Goal: Transaction & Acquisition: Purchase product/service

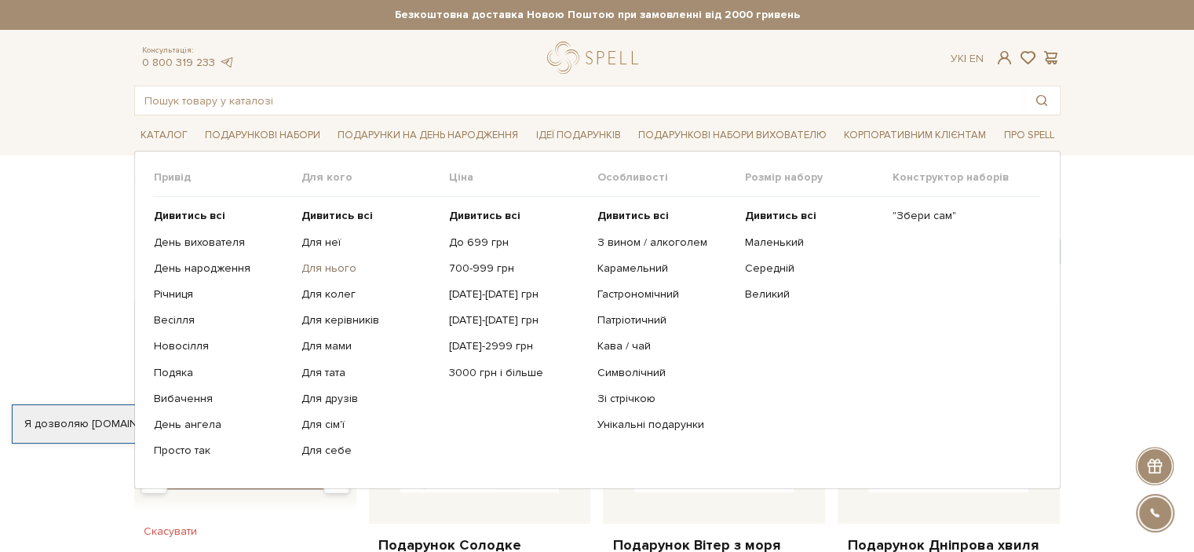
click at [327, 266] on link "Для нього" at bounding box center [369, 268] width 136 height 14
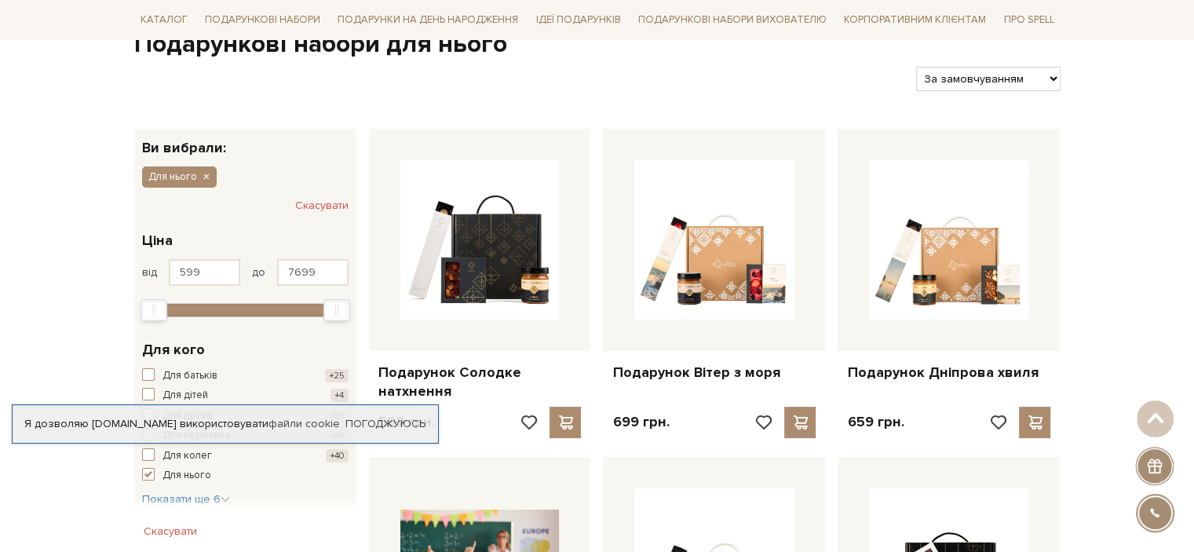
scroll to position [79, 0]
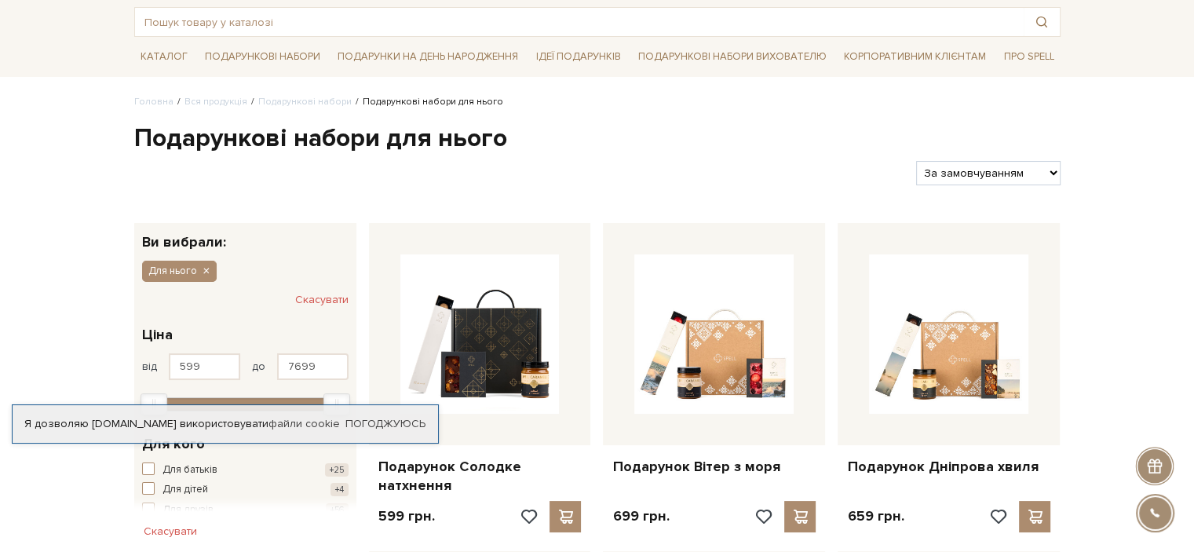
click at [933, 167] on select "За замовчуванням За Ціною (зростання) За Ціною (зменшення) Новинки За популярні…" at bounding box center [988, 173] width 144 height 24
select select "https://spellchocolate.com/our-productions/podarunkovi-box/dlja-nogo?sort=p.pri…"
click at [916, 161] on select "За замовчуванням За Ціною (зростання) За Ціною (зменшення) Новинки За популярні…" at bounding box center [988, 173] width 144 height 24
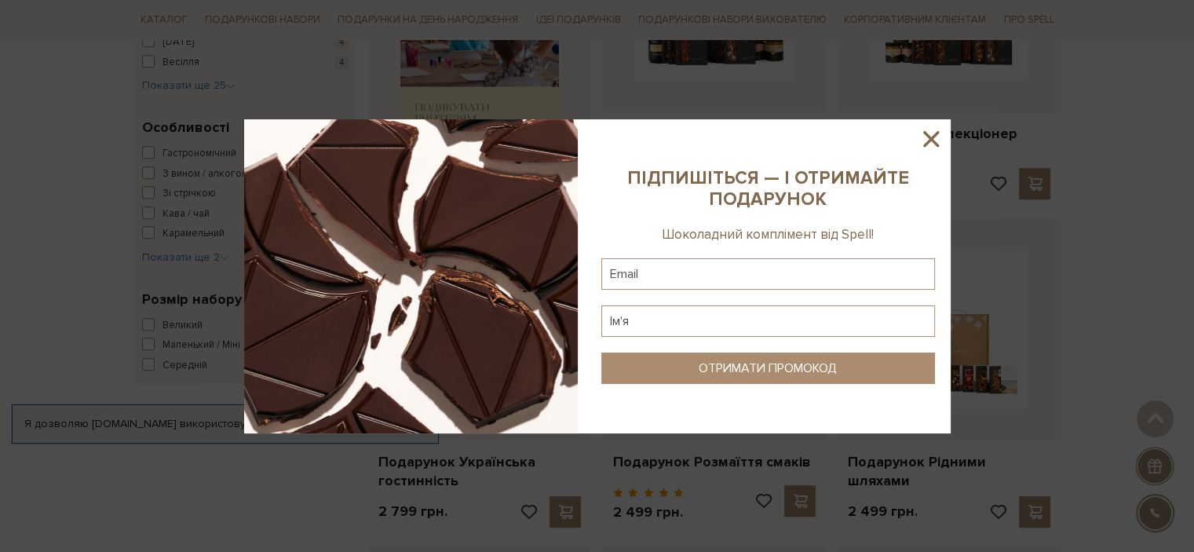
scroll to position [785, 0]
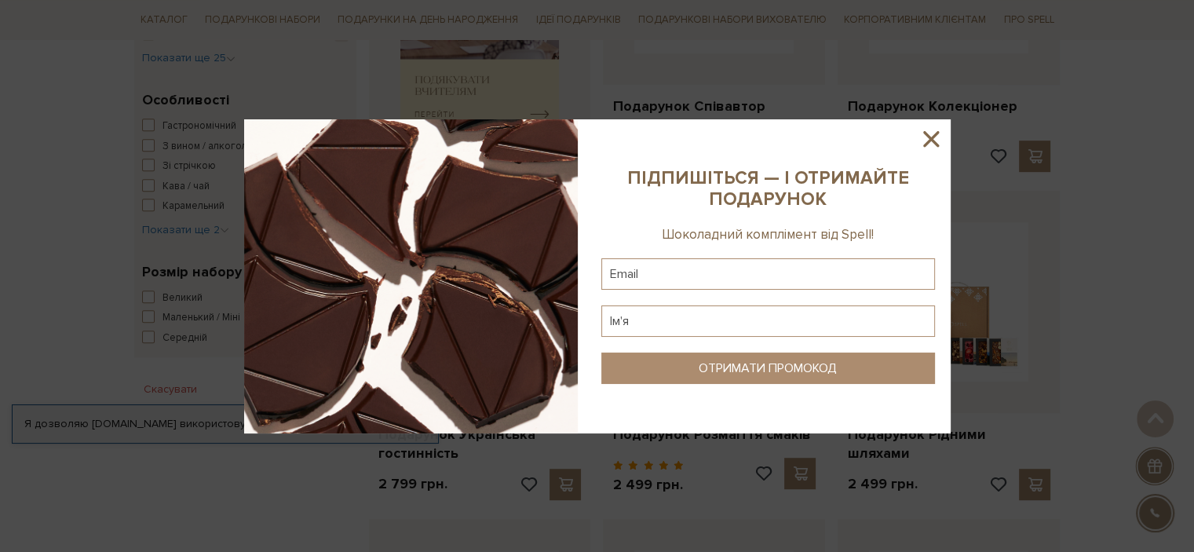
click at [936, 137] on icon at bounding box center [931, 139] width 27 height 27
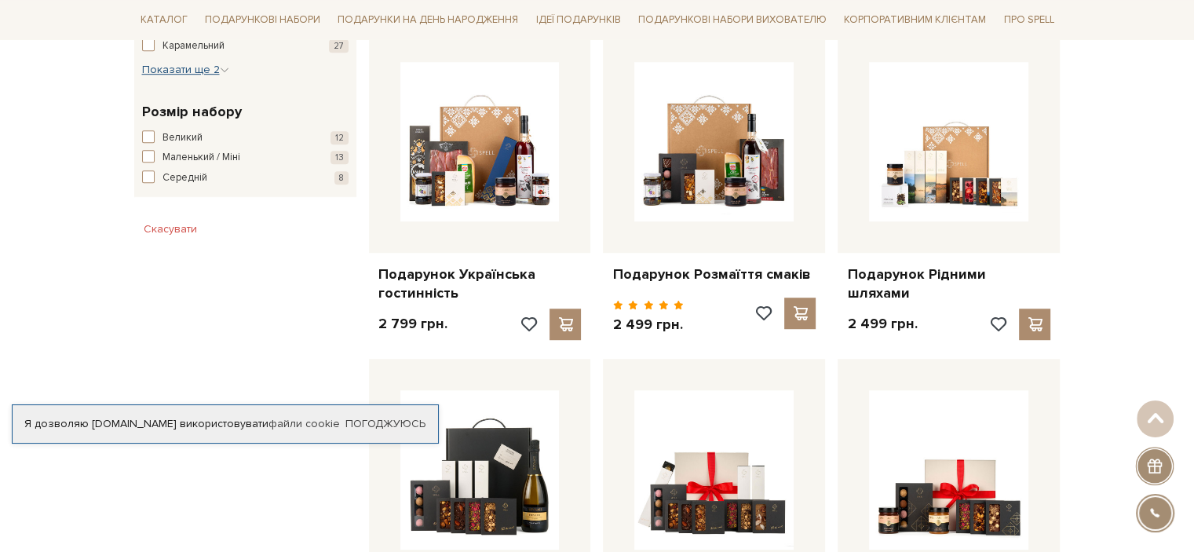
scroll to position [942, 0]
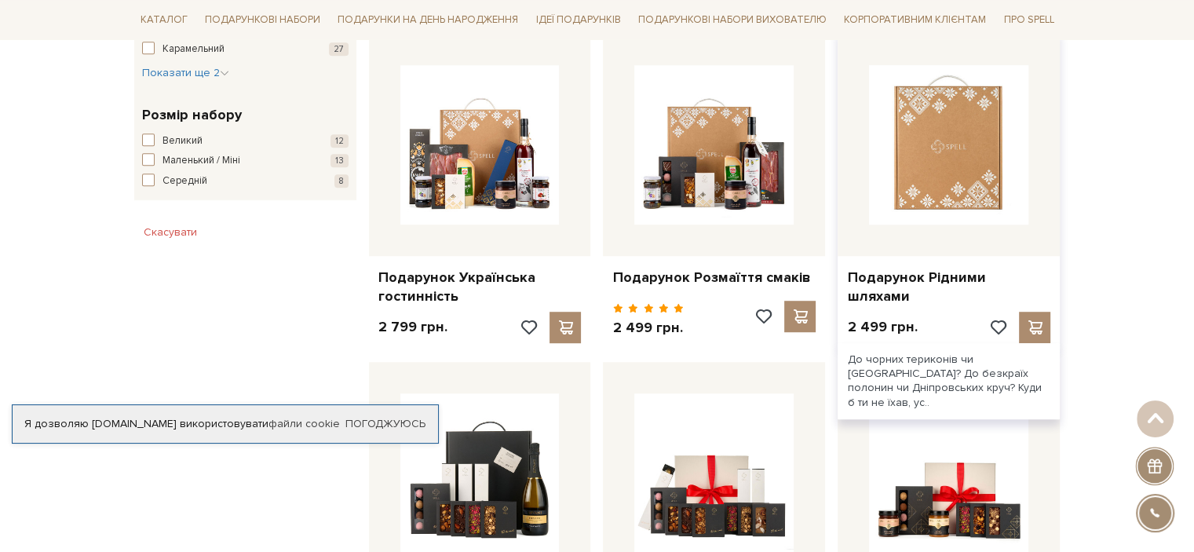
click at [955, 148] on img at bounding box center [948, 144] width 159 height 159
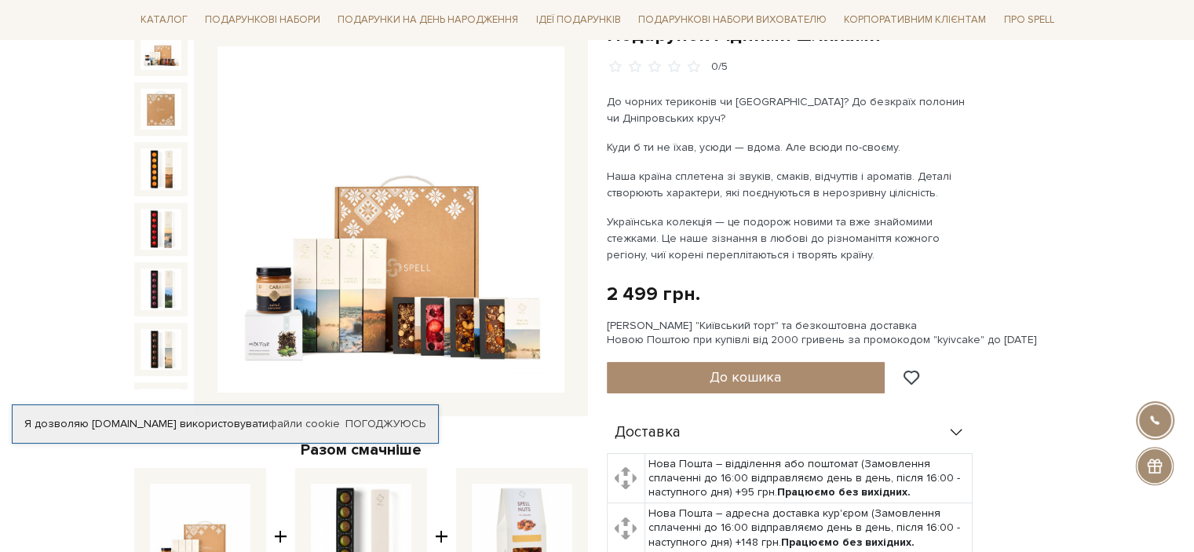
scroll to position [157, 0]
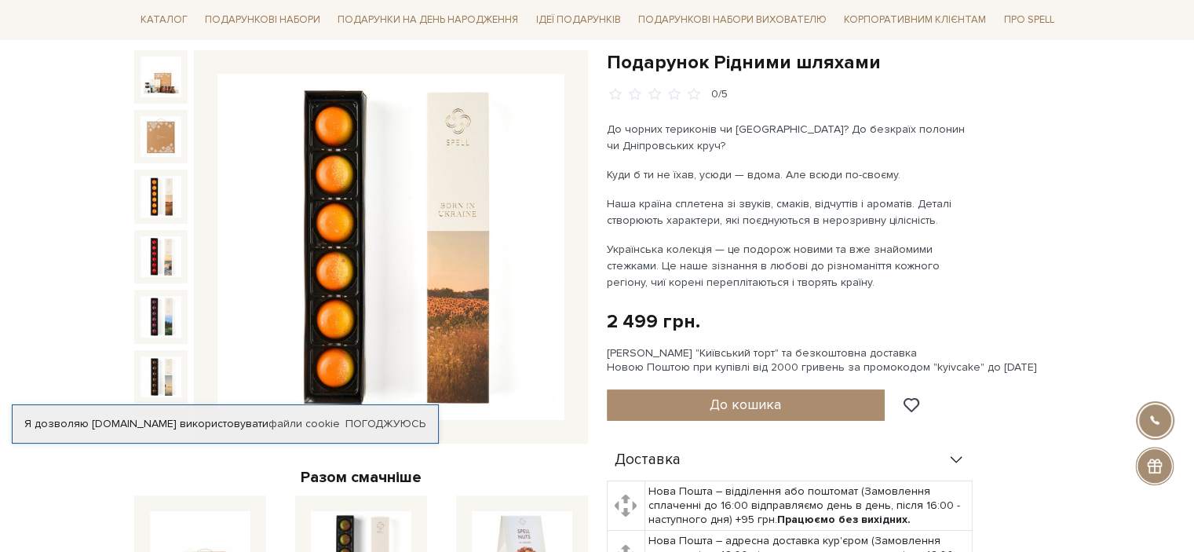
click at [312, 195] on img at bounding box center [390, 247] width 347 height 347
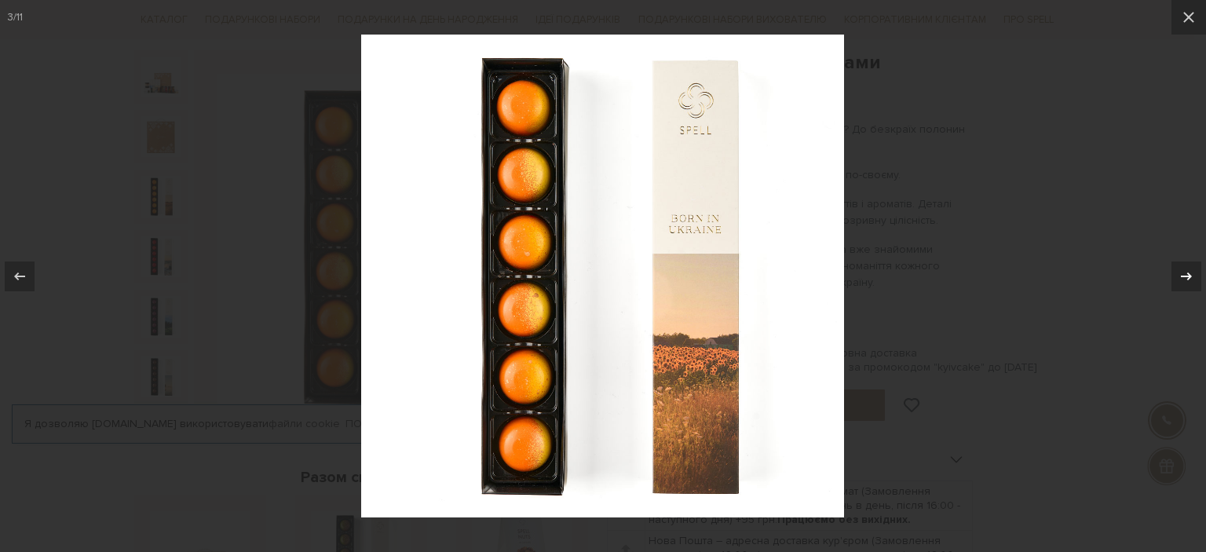
click at [1185, 270] on icon at bounding box center [1186, 276] width 19 height 19
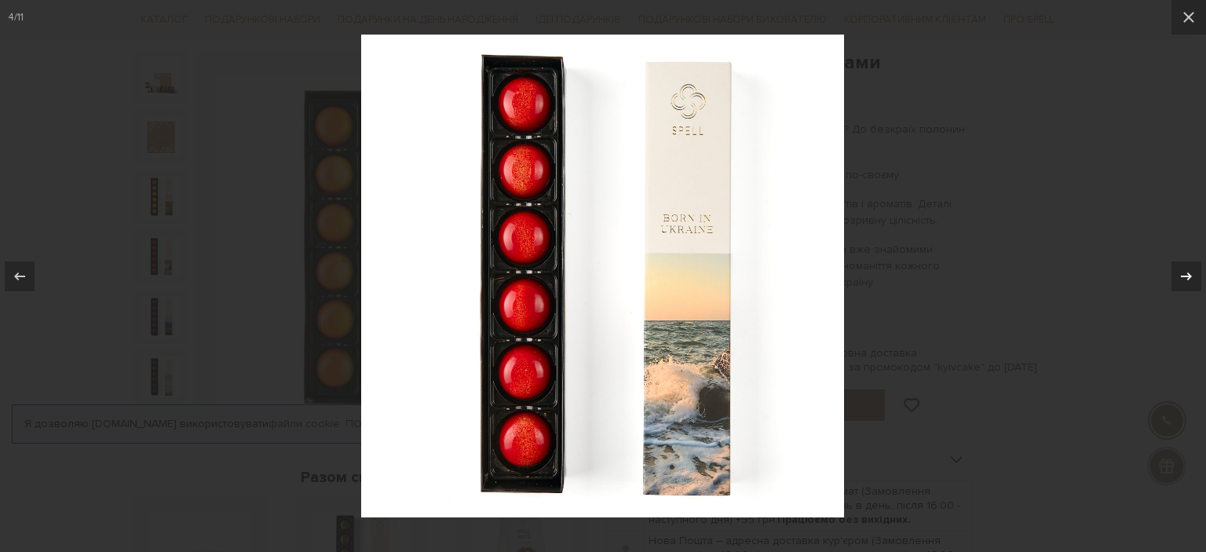
click at [1185, 270] on icon at bounding box center [1186, 276] width 19 height 19
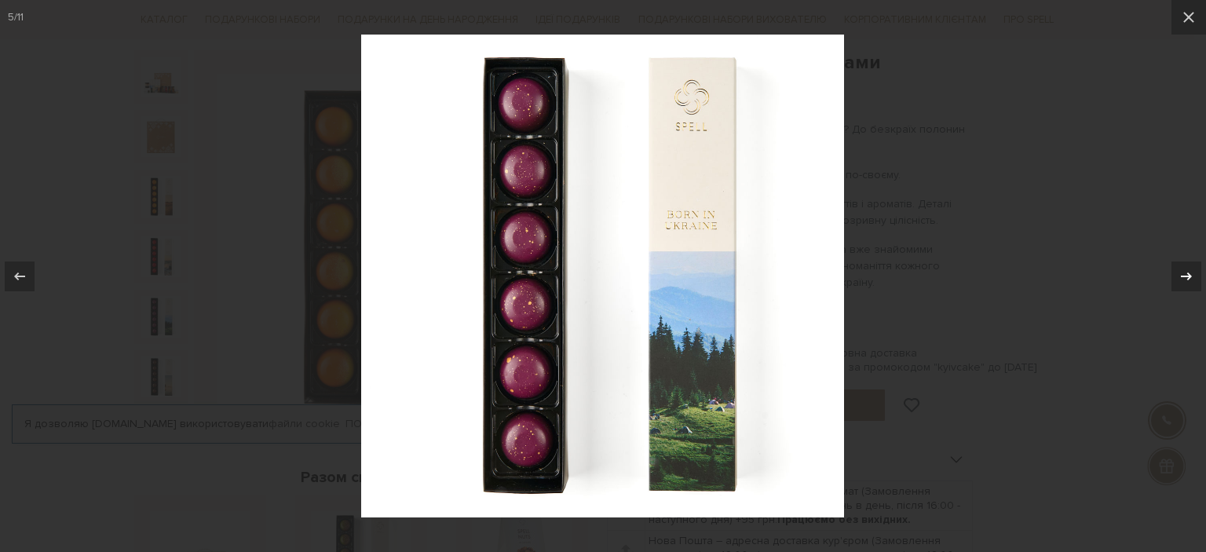
click at [1185, 270] on icon at bounding box center [1186, 276] width 19 height 19
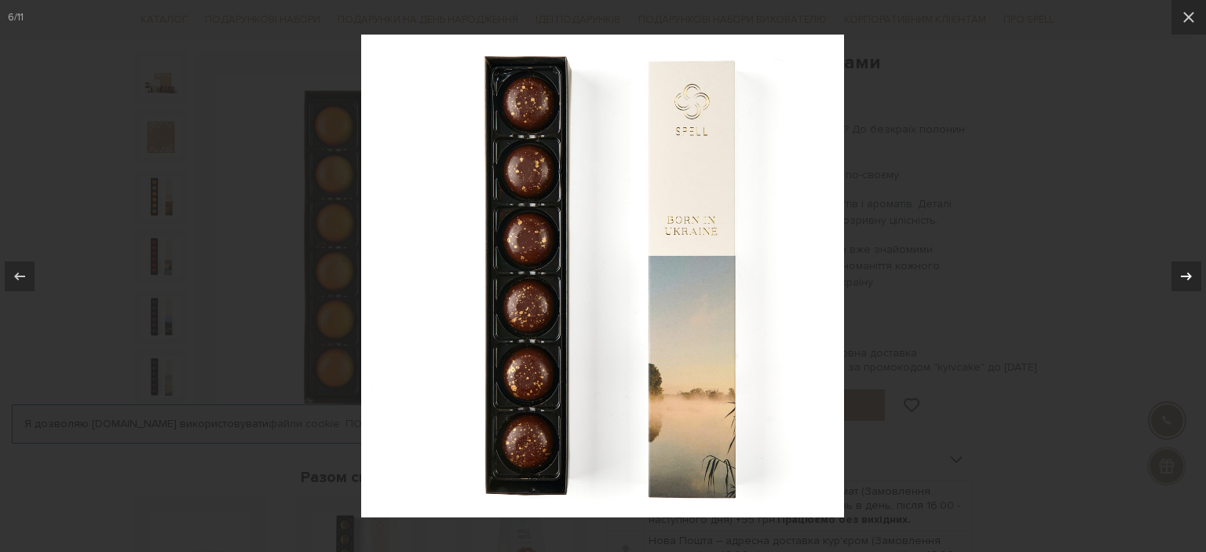
click at [1185, 270] on icon at bounding box center [1186, 276] width 19 height 19
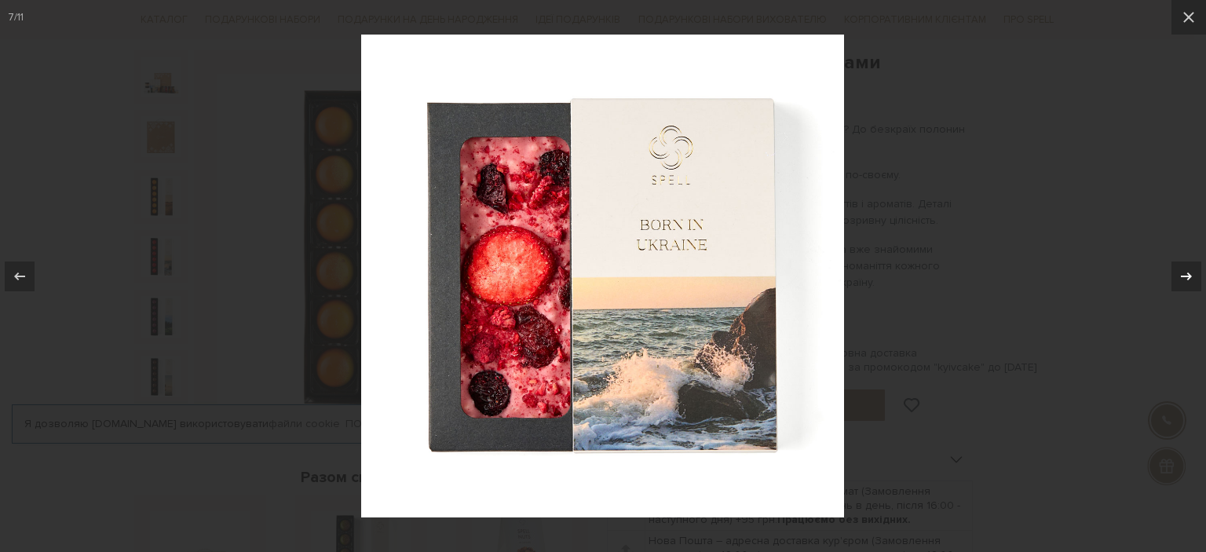
click at [1185, 270] on icon at bounding box center [1186, 276] width 19 height 19
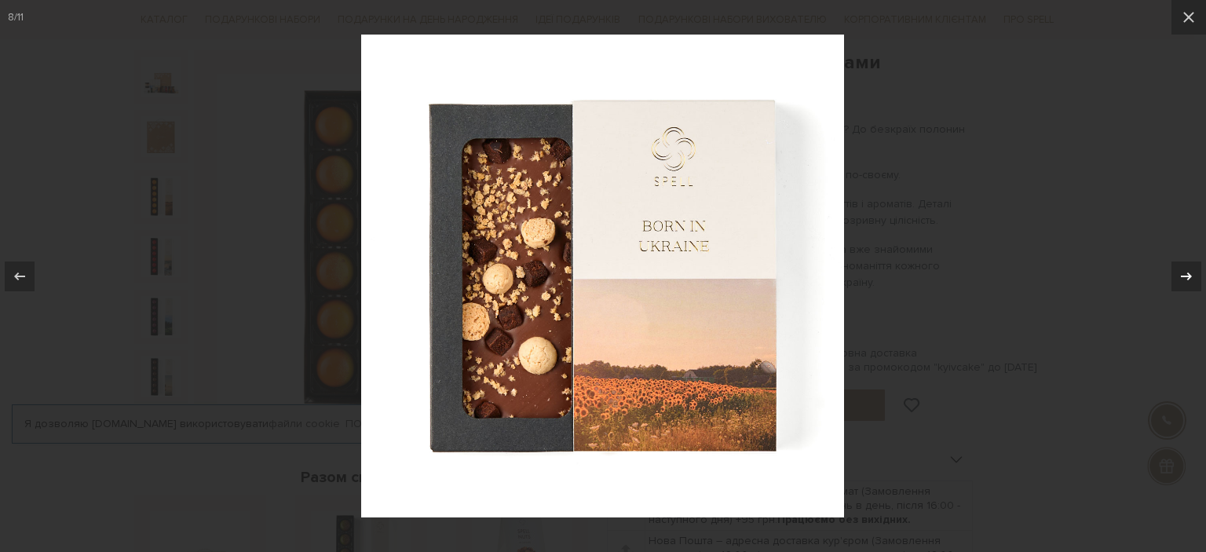
click at [1185, 270] on icon at bounding box center [1186, 276] width 19 height 19
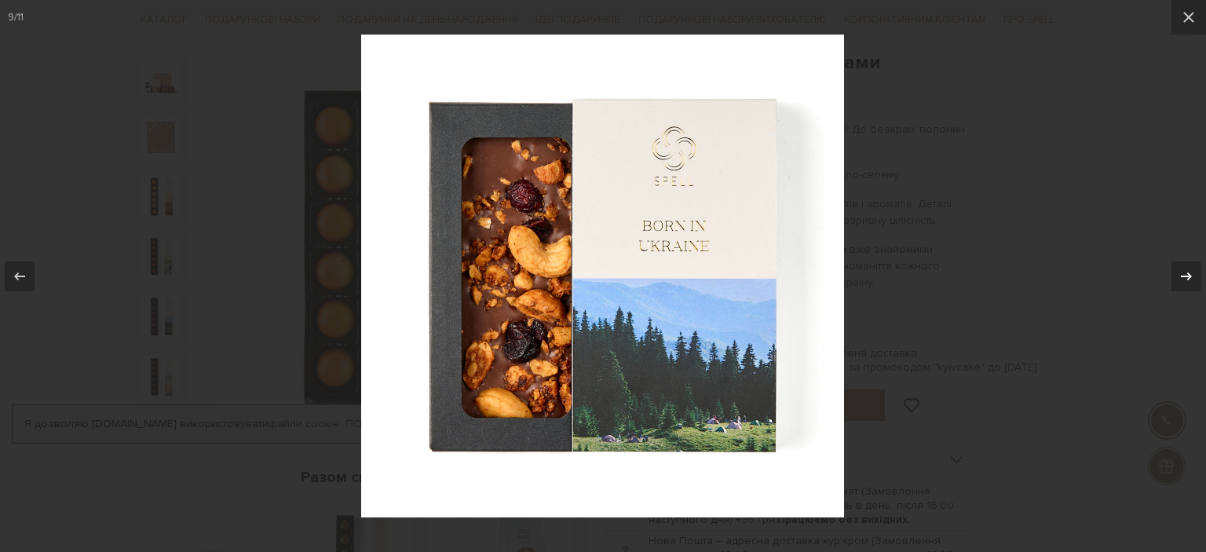
click at [1185, 270] on icon at bounding box center [1186, 276] width 19 height 19
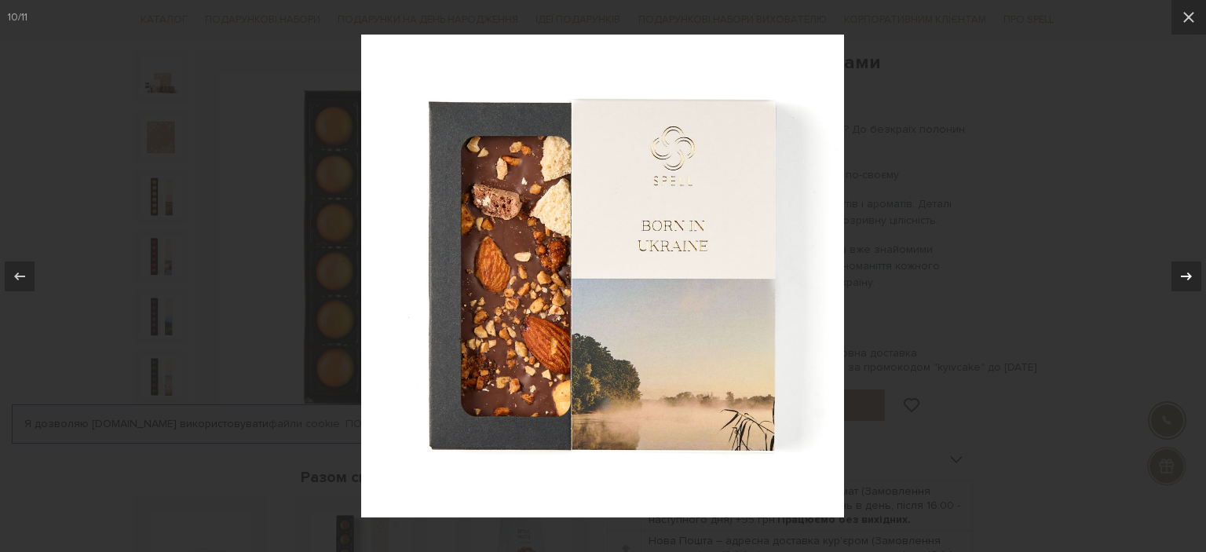
click at [1185, 270] on icon at bounding box center [1186, 276] width 19 height 19
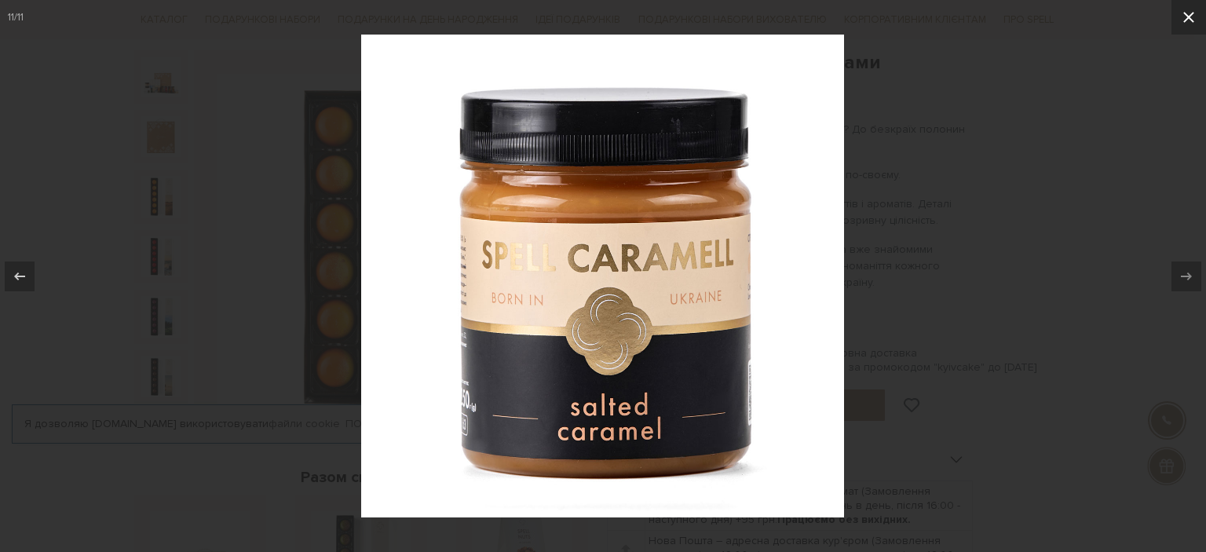
click at [1187, 10] on icon at bounding box center [1188, 17] width 19 height 19
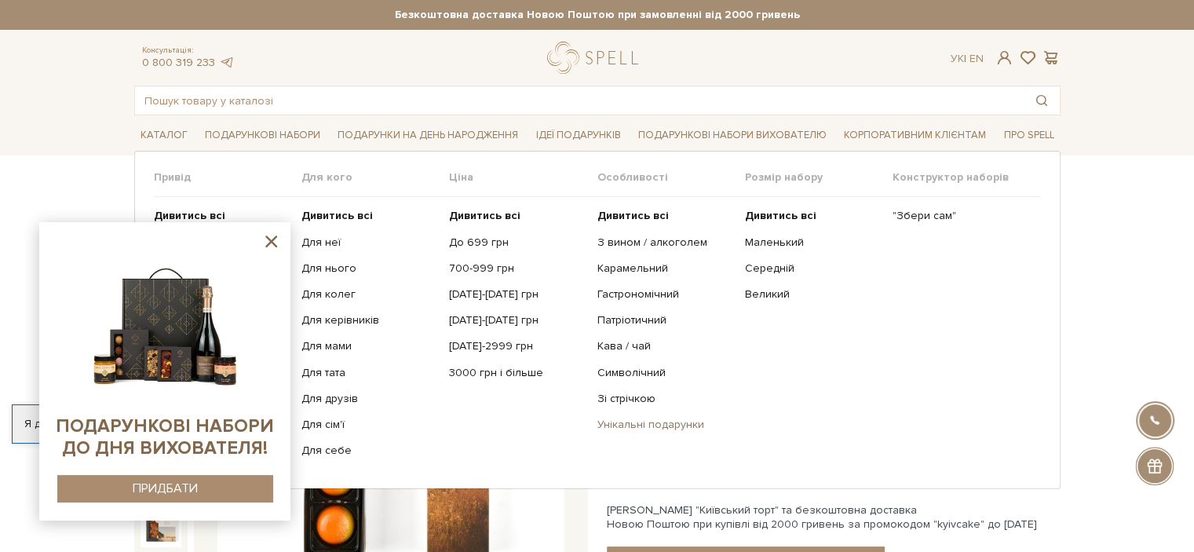
click at [635, 423] on link "Унікальні подарунки" at bounding box center [665, 425] width 136 height 14
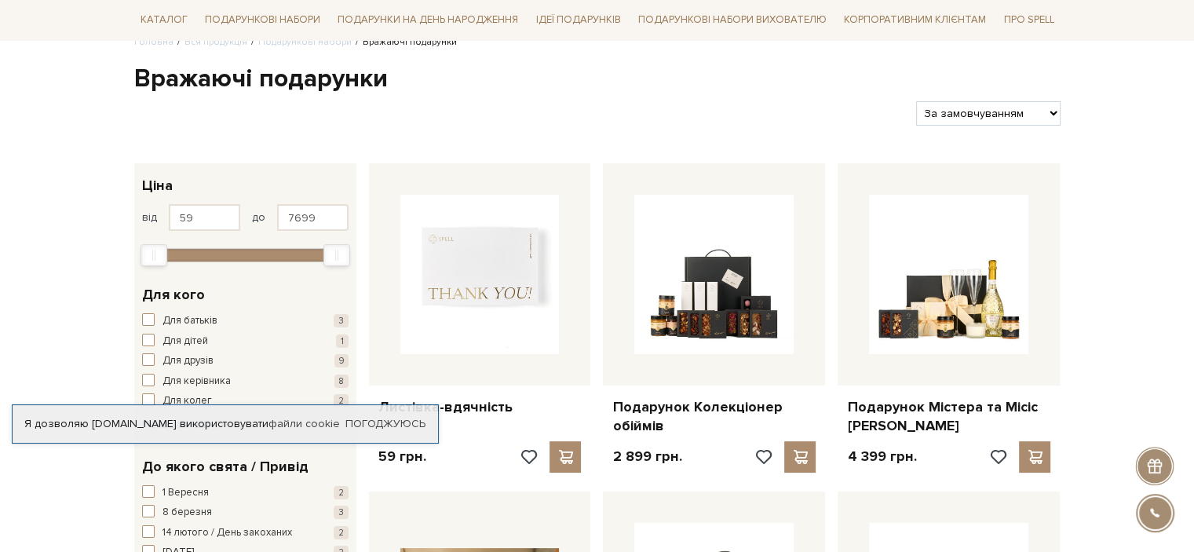
scroll to position [157, 0]
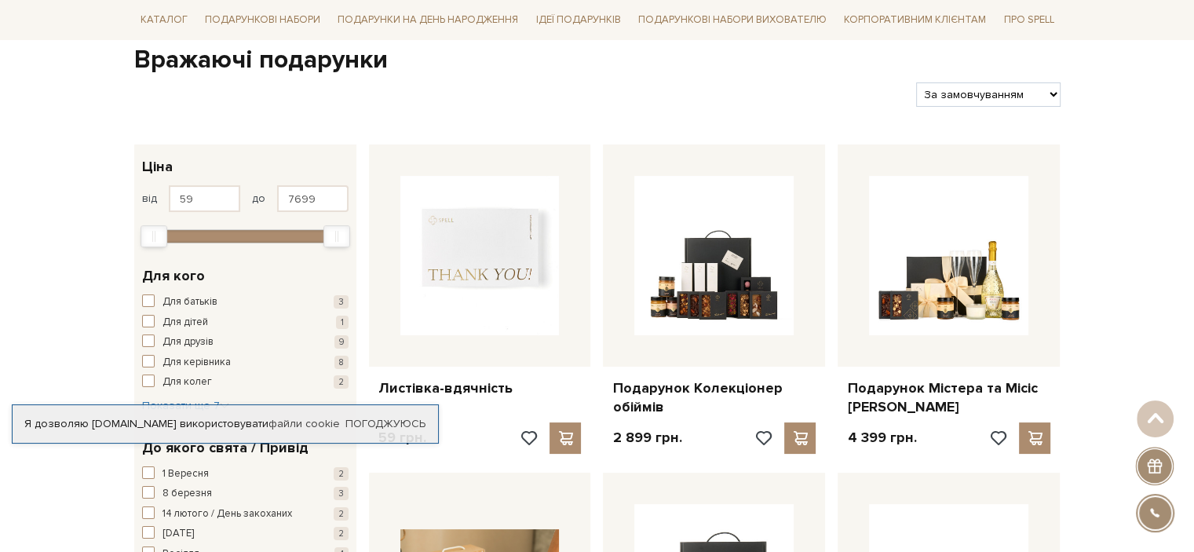
click at [1011, 90] on select "За замовчуванням За Ціною (зростання) За Ціною (зменшення) Новинки За популярні…" at bounding box center [988, 94] width 144 height 24
select select "[URL][DOMAIN_NAME]"
click at [916, 82] on select "За замовчуванням За Ціною (зростання) За Ціною (зменшення) Новинки За популярні…" at bounding box center [988, 94] width 144 height 24
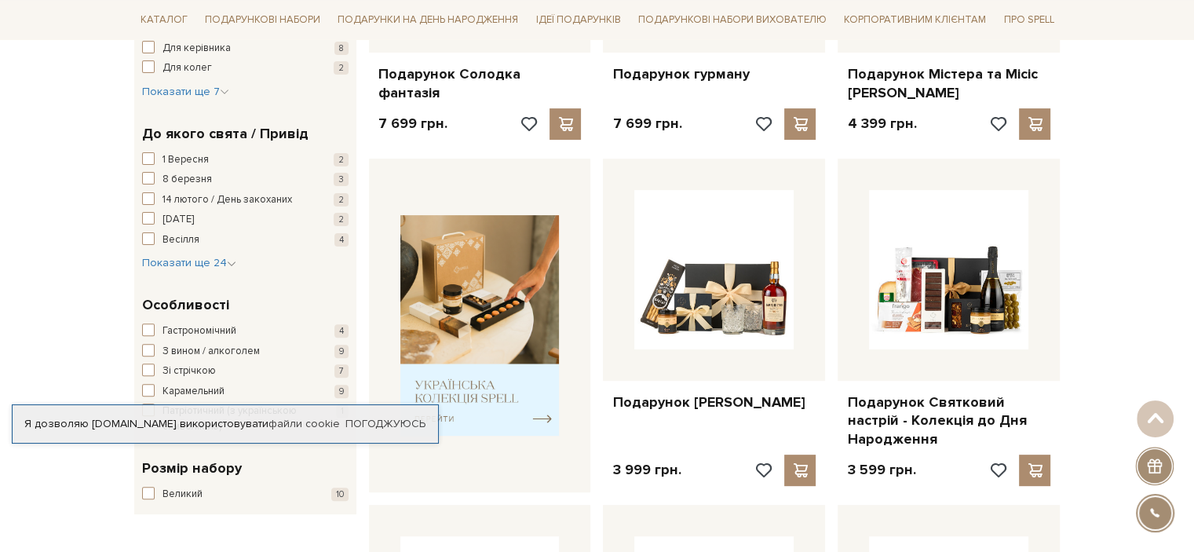
scroll to position [550, 0]
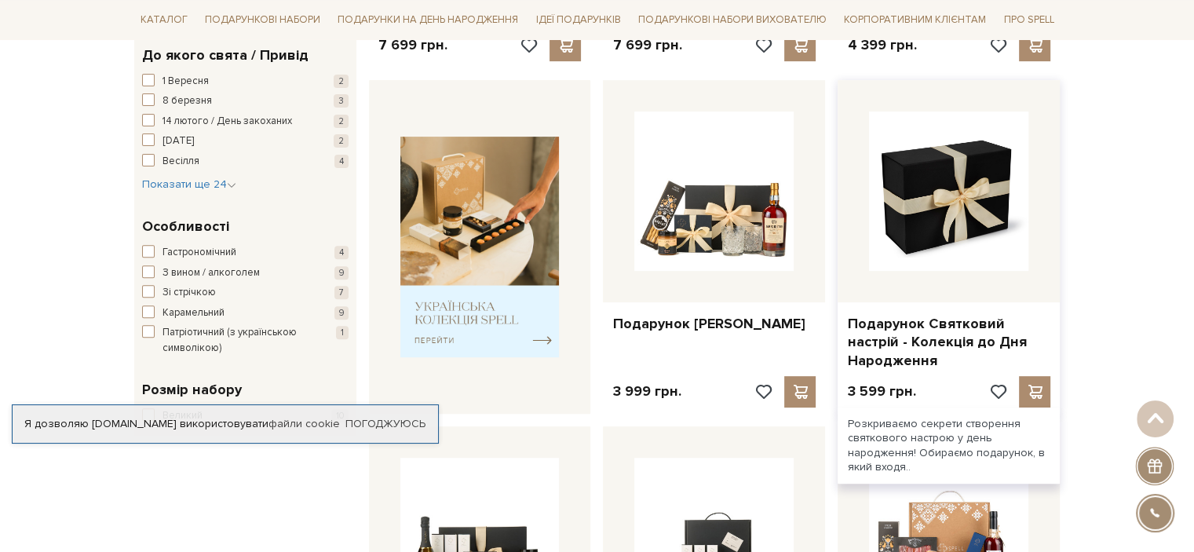
click at [961, 223] on img at bounding box center [948, 190] width 159 height 159
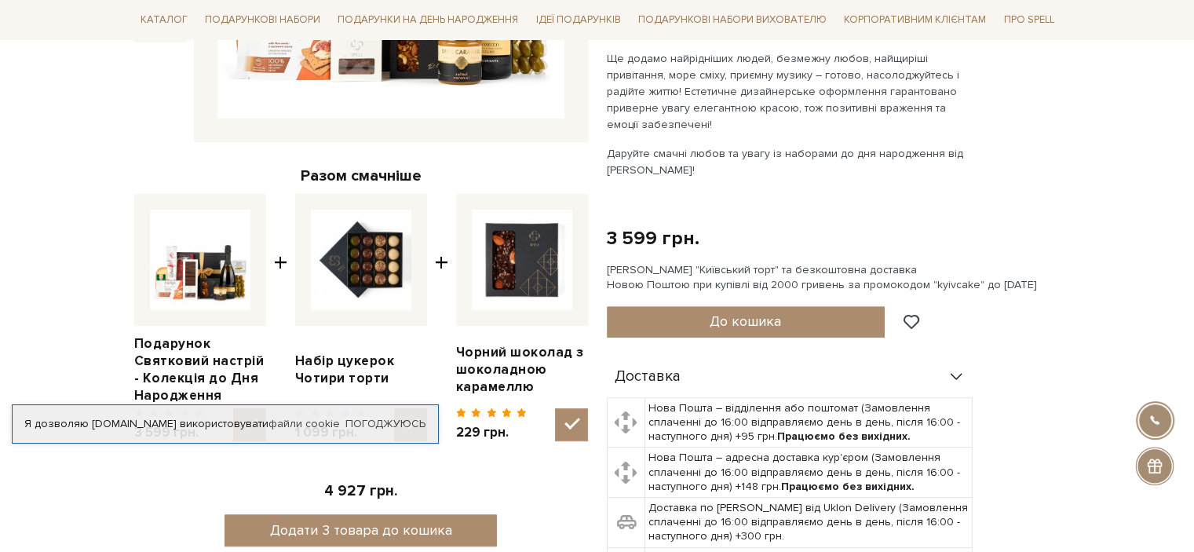
scroll to position [471, 0]
